Goal: Complete application form

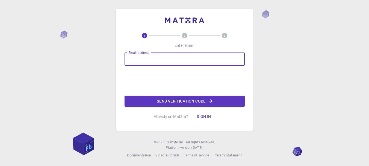
click at [145, 58] on input "Email address" at bounding box center [185, 58] width 120 height 13
type input "[EMAIL_ADDRESS][DOMAIN_NAME]"
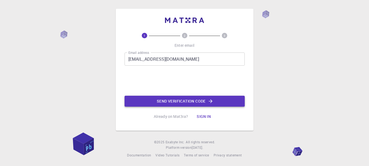
click at [164, 101] on button "Send verification code" at bounding box center [185, 101] width 120 height 11
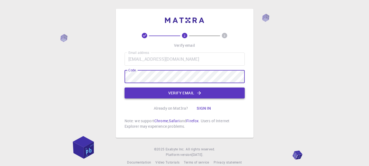
click at [185, 94] on button "Verify email" at bounding box center [185, 92] width 120 height 11
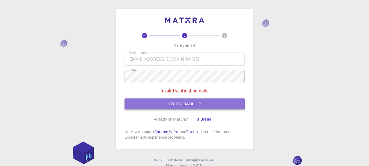
click at [177, 101] on button "Verify email" at bounding box center [185, 103] width 120 height 11
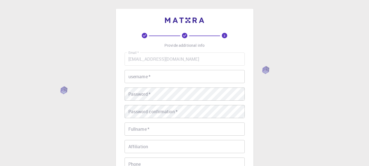
click at [160, 78] on input "username   *" at bounding box center [185, 76] width 120 height 13
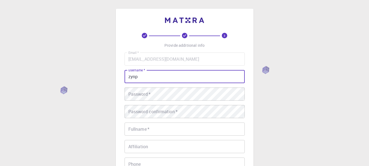
type input "zynp"
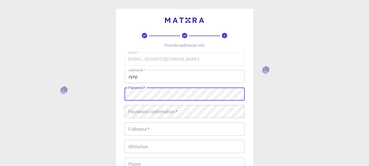
click at [75, 92] on div "3 Provide additional info Email   * [EMAIL_ADDRESS][DOMAIN_NAME] Email   * user…" at bounding box center [184, 139] width 369 height 278
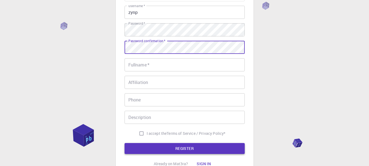
scroll to position [109, 0]
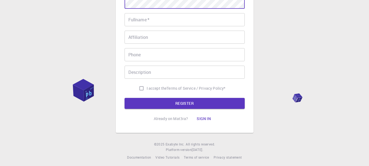
click at [156, 20] on input "Fullname   *" at bounding box center [185, 19] width 120 height 13
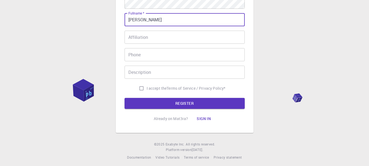
type input "[PERSON_NAME]"
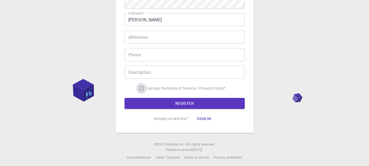
click at [141, 87] on input "I accept the Terms of Service / Privacy Policy *" at bounding box center [141, 88] width 10 height 10
checkbox input "true"
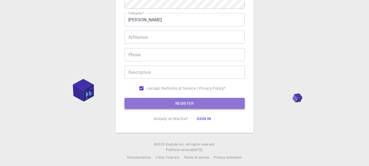
click at [177, 102] on button "REGISTER" at bounding box center [185, 103] width 120 height 11
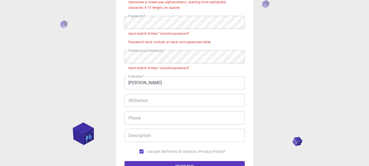
scroll to position [85, 0]
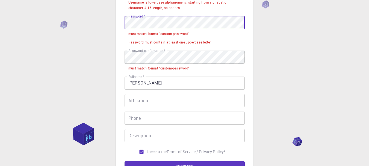
click at [115, 21] on div "3 Provide additional info Email   * [EMAIL_ADDRESS][DOMAIN_NAME] Email   * user…" at bounding box center [184, 73] width 369 height 317
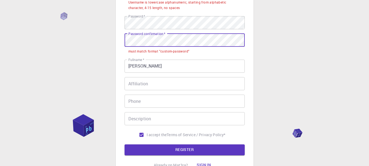
click at [121, 35] on div "3 Provide additional info Email   * [EMAIL_ADDRESS][DOMAIN_NAME] Email   * user…" at bounding box center [185, 51] width 138 height 256
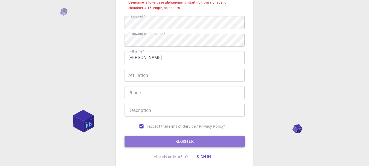
click at [188, 140] on button "REGISTER" at bounding box center [185, 141] width 120 height 11
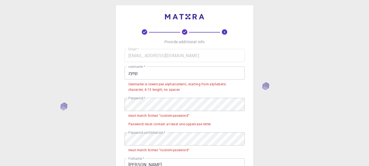
scroll to position [3, 0]
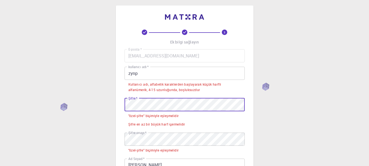
click at [124, 102] on div "3 Ek bilgi sağlayın E-posta   * [EMAIL_ADDRESS][DOMAIN_NAME] E-posta   * kullan…" at bounding box center [185, 141] width 138 height 273
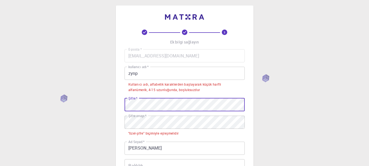
click at [145, 117] on span "*" at bounding box center [146, 115] width 2 height 5
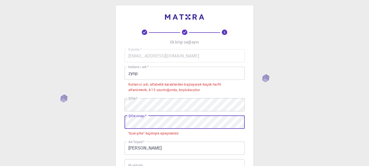
click at [87, 122] on div "3 Ek bilgi sağlayın E-posta   * [EMAIL_ADDRESS][DOMAIN_NAME] E-posta   * kullan…" at bounding box center [184, 147] width 369 height 301
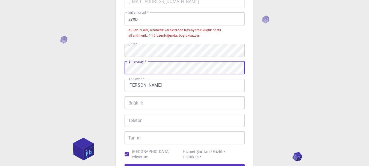
scroll to position [58, 0]
click at [176, 23] on input "zynp" at bounding box center [185, 18] width 120 height 13
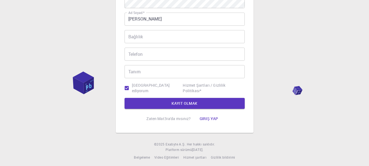
scroll to position [126, 0]
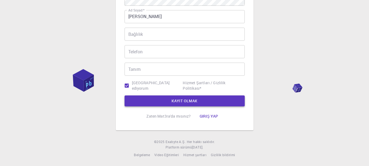
click at [186, 101] on font "KAYIT OLMAK" at bounding box center [185, 100] width 26 height 5
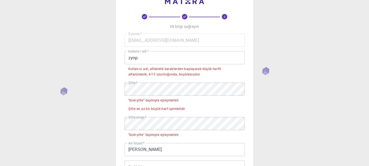
scroll to position [7, 0]
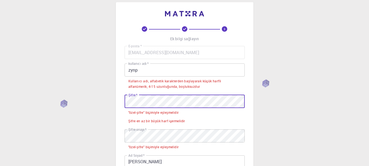
click at [123, 97] on div "3 Ek bilgi sağlayın E-posta   * [EMAIL_ADDRESS][DOMAIN_NAME] E-posta   * kullan…" at bounding box center [185, 138] width 138 height 273
click at [150, 74] on input "zynp" at bounding box center [185, 69] width 120 height 13
click at [110, 99] on div "3 Ek bilgi sağlayın E-posta   * [EMAIL_ADDRESS][DOMAIN_NAME] E-posta   * kullan…" at bounding box center [184, 152] width 369 height 318
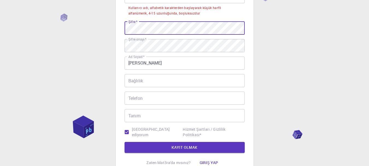
scroll to position [89, 0]
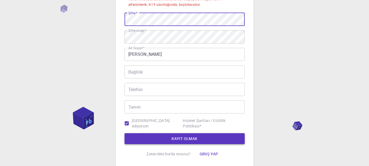
click at [193, 138] on font "KAYIT OLMAK" at bounding box center [185, 138] width 26 height 5
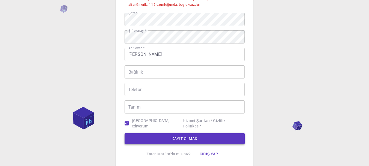
click at [193, 138] on font "KAYIT OLMAK" at bounding box center [185, 138] width 26 height 5
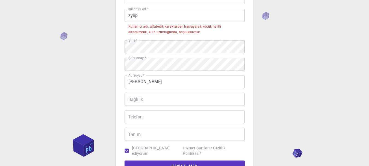
scroll to position [7, 0]
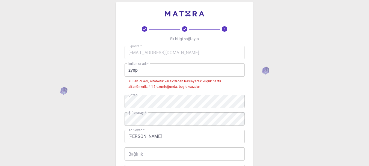
click at [139, 70] on input "zynp" at bounding box center [185, 69] width 120 height 13
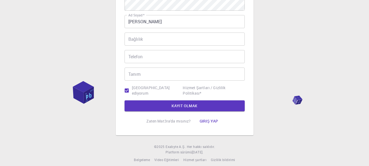
scroll to position [112, 0]
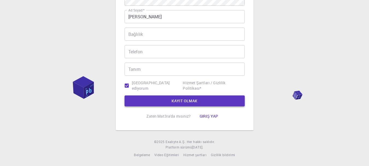
type input "zynptrhn"
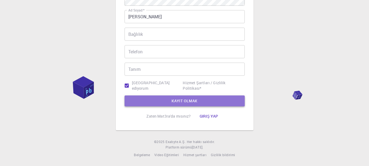
click at [162, 102] on button "KAYIT OLMAK" at bounding box center [185, 100] width 120 height 11
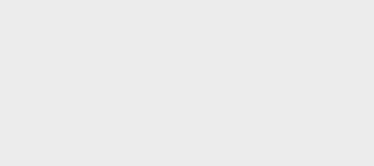
click at [232, 45] on body "Orijinal metin Bu çeviriyi değerlendirin Geri bildiriminiz, Google Çeviri'yi iy…" at bounding box center [187, 83] width 374 height 166
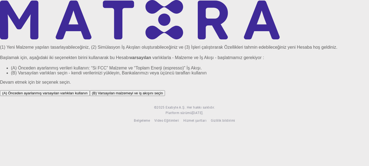
scroll to position [29, 0]
click at [163, 95] on font "(B) Varsayılan malzemeyi ve iş akışını seçin" at bounding box center [127, 93] width 71 height 4
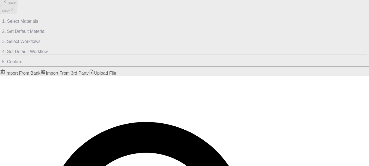
scroll to position [43, 0]
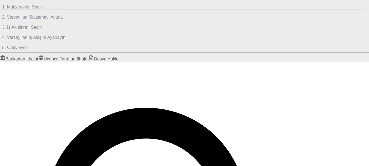
drag, startPoint x: 33, startPoint y: 51, endPoint x: 8, endPoint y: 48, distance: 25.0
drag, startPoint x: 30, startPoint y: 51, endPoint x: 23, endPoint y: 50, distance: 7.2
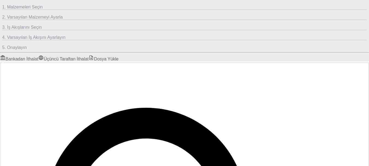
type input "Al"
checkbox input "true"
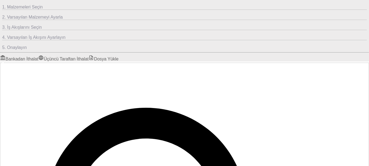
checkbox input "true"
checkbox input "false"
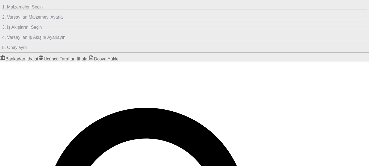
checkbox input "true"
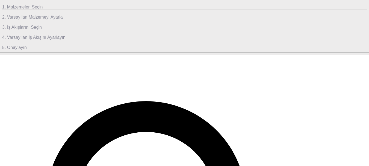
checkbox input "true"
drag, startPoint x: 62, startPoint y: 62, endPoint x: 99, endPoint y: 64, distance: 36.7
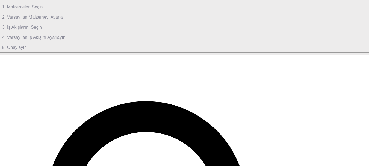
drag, startPoint x: 126, startPoint y: 63, endPoint x: 191, endPoint y: 67, distance: 64.4
drag, startPoint x: 219, startPoint y: 62, endPoint x: 240, endPoint y: 64, distance: 21.7
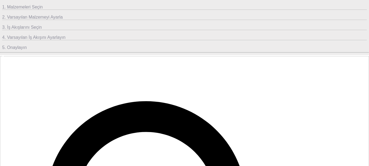
drag, startPoint x: 269, startPoint y: 62, endPoint x: 320, endPoint y: 63, distance: 51.4
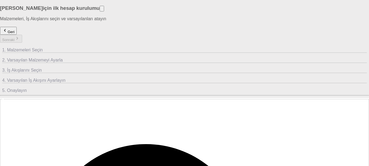
scroll to position [164, 0]
checkbox input "true"
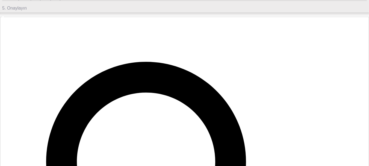
scroll to position [0, 0]
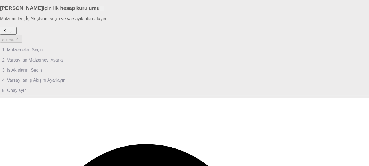
click at [14, 34] on font "Geri" at bounding box center [11, 32] width 7 height 4
click at [26, 36] on div "Geri Sonraki" at bounding box center [184, 35] width 369 height 16
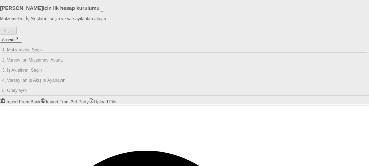
click at [26, 36] on div "Geri Sonraki" at bounding box center [184, 35] width 369 height 16
click at [27, 36] on div "Geri Sonraki" at bounding box center [184, 35] width 369 height 16
